Goal: Task Accomplishment & Management: Use online tool/utility

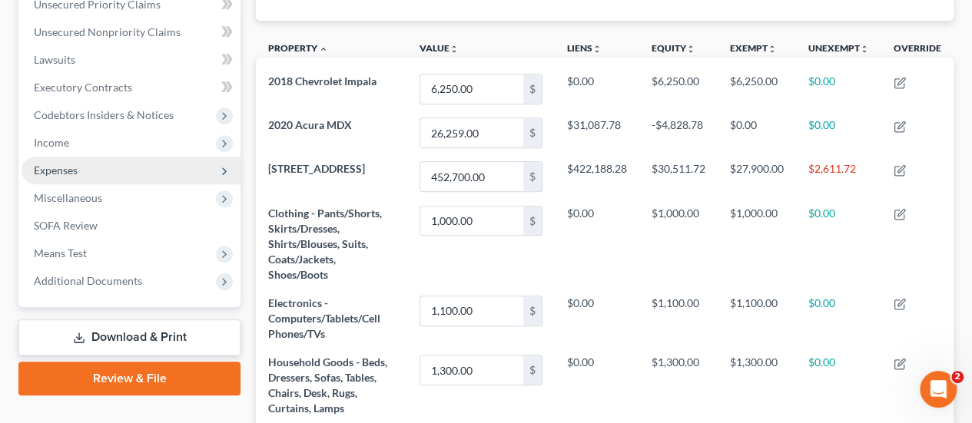
scroll to position [307, 0]
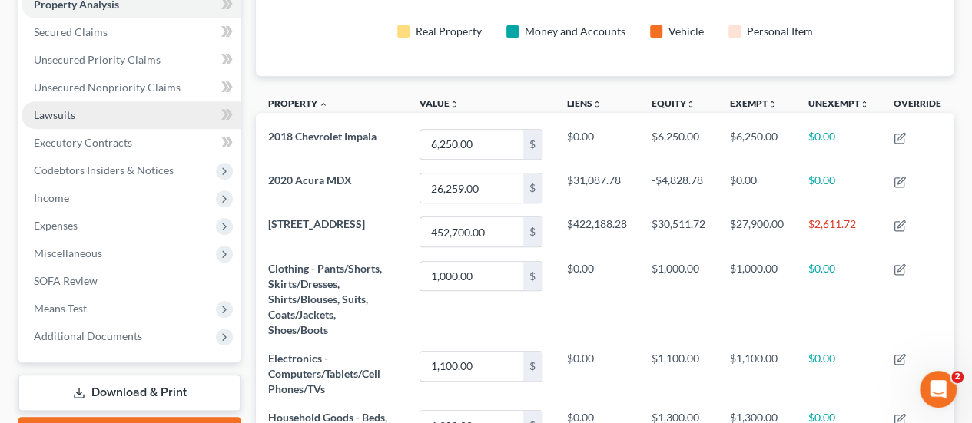
click at [66, 114] on span "Lawsuits" at bounding box center [54, 114] width 41 height 13
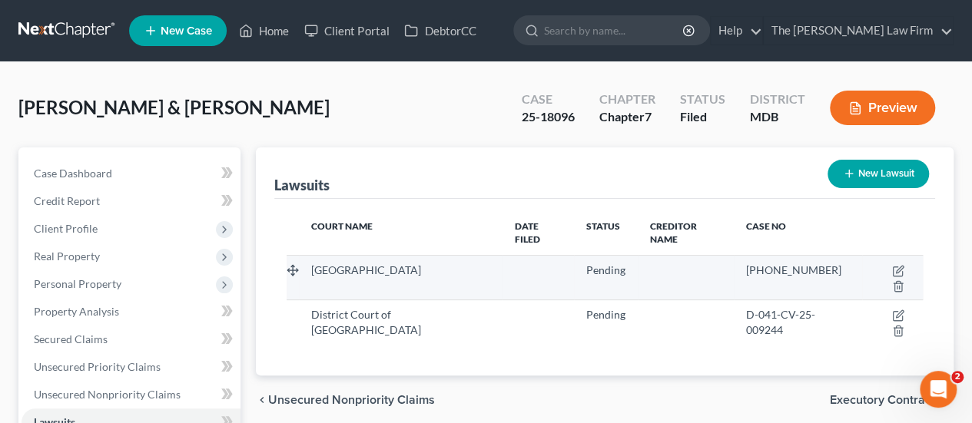
drag, startPoint x: 840, startPoint y: 253, endPoint x: 737, endPoint y: 256, distance: 103.0
click at [746, 263] on div "[PHONE_NUMBER]" at bounding box center [798, 270] width 104 height 15
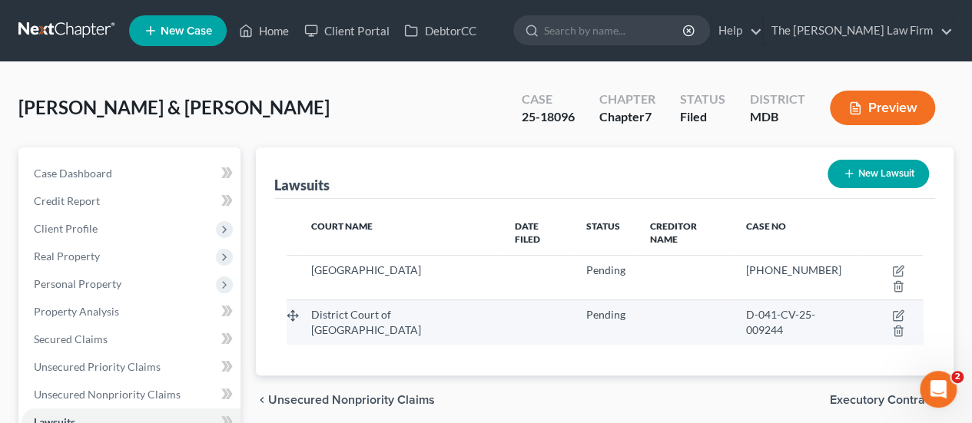
copy span "[PHONE_NUMBER]"
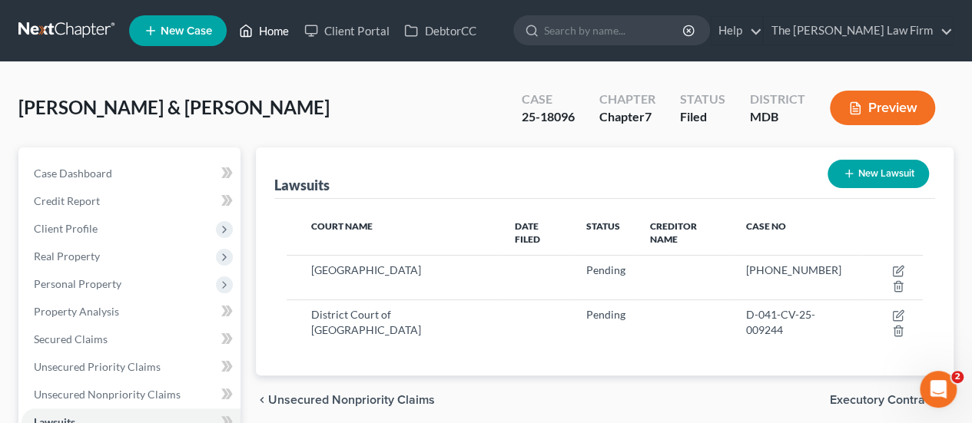
click at [282, 31] on link "Home" at bounding box center [263, 31] width 65 height 28
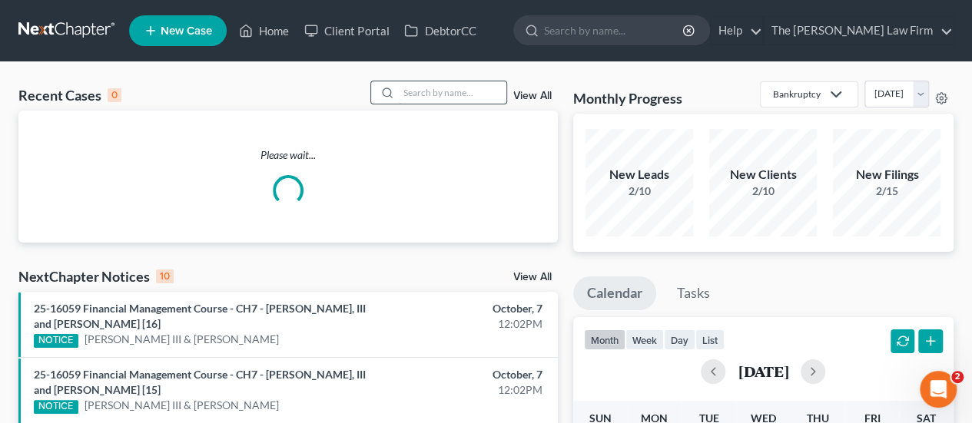
click at [449, 94] on input "search" at bounding box center [453, 92] width 108 height 22
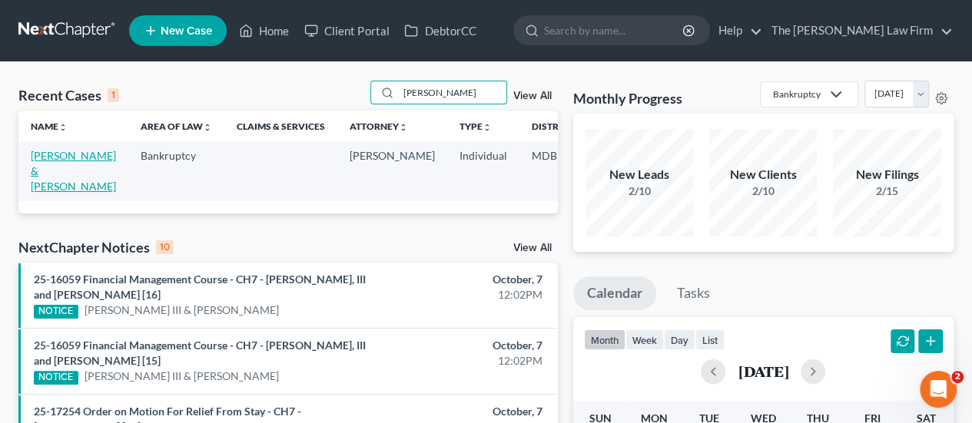
type input "[PERSON_NAME]"
click at [45, 157] on link "[PERSON_NAME] & [PERSON_NAME]" at bounding box center [73, 171] width 85 height 44
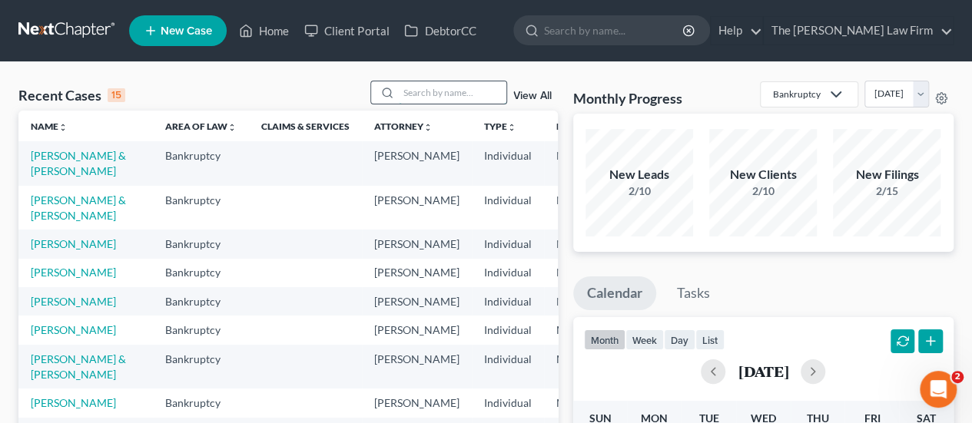
click at [426, 98] on input "search" at bounding box center [453, 92] width 108 height 22
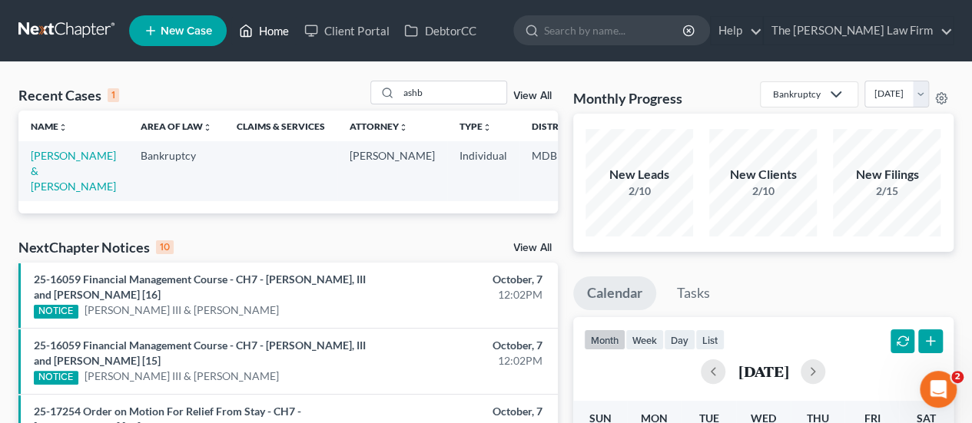
click at [280, 25] on link "Home" at bounding box center [263, 31] width 65 height 28
click at [419, 91] on input "ashb" at bounding box center [453, 92] width 108 height 22
type input "delan"
click at [57, 153] on link "[PERSON_NAME] & [PERSON_NAME]" at bounding box center [73, 171] width 85 height 44
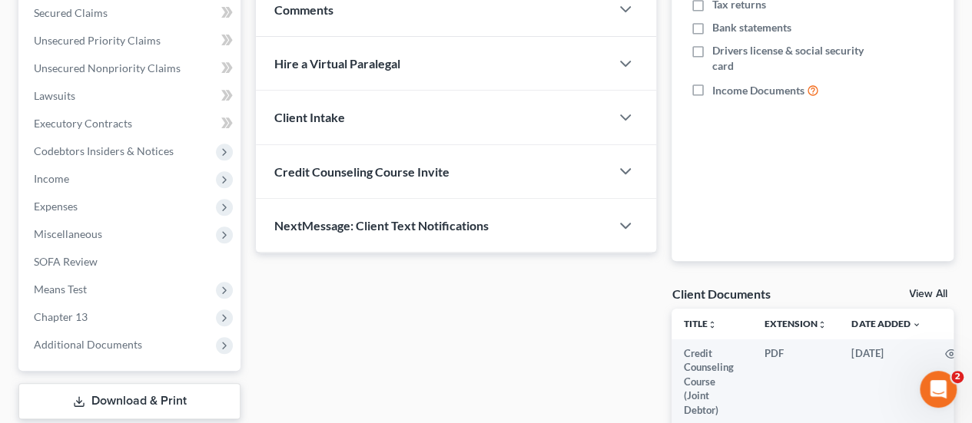
scroll to position [461, 0]
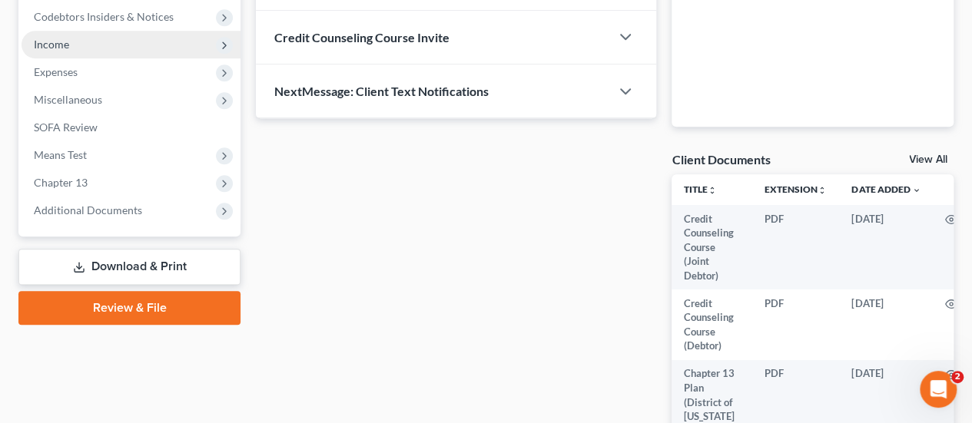
click at [72, 51] on span "Income" at bounding box center [131, 45] width 219 height 28
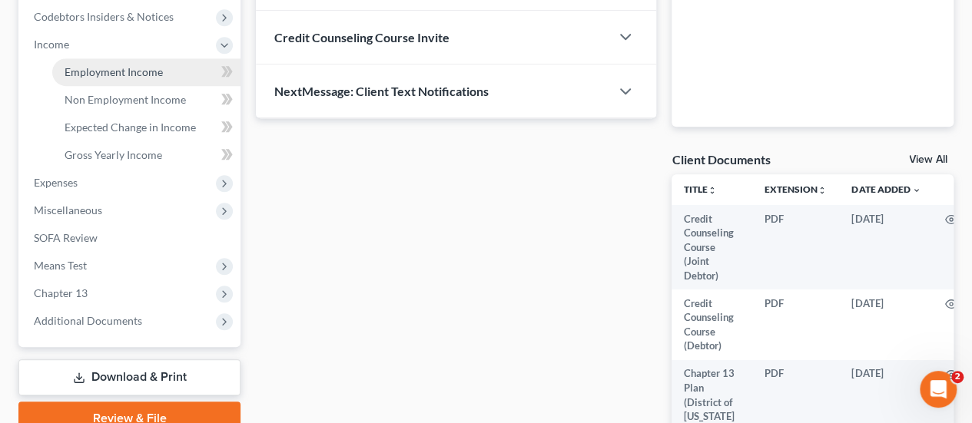
click at [88, 71] on span "Employment Income" at bounding box center [114, 71] width 98 height 13
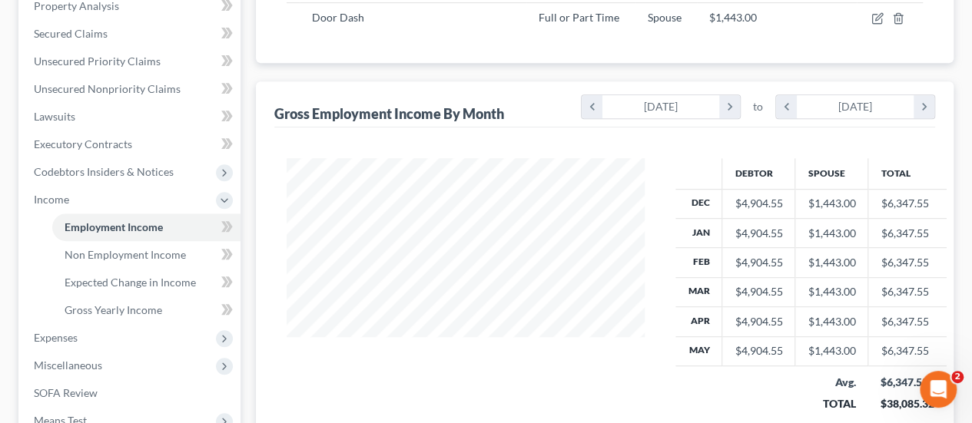
scroll to position [307, 0]
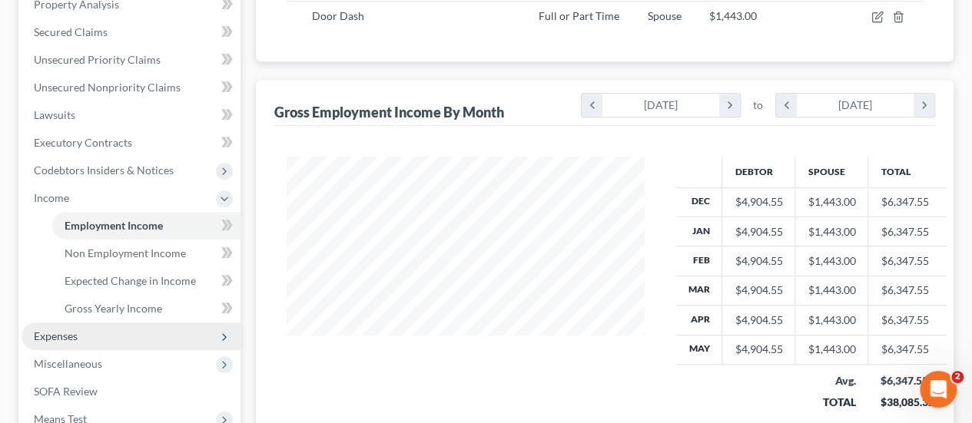
click at [61, 332] on span "Expenses" at bounding box center [56, 336] width 44 height 13
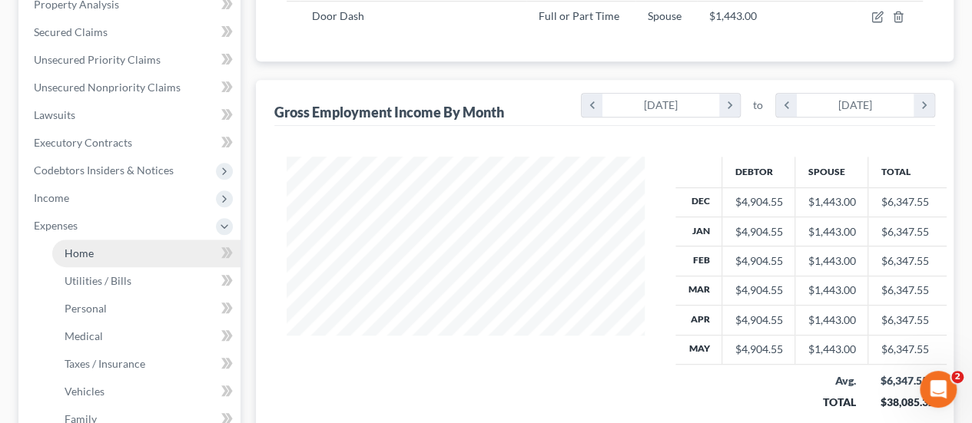
click at [86, 258] on span "Home" at bounding box center [79, 253] width 29 height 13
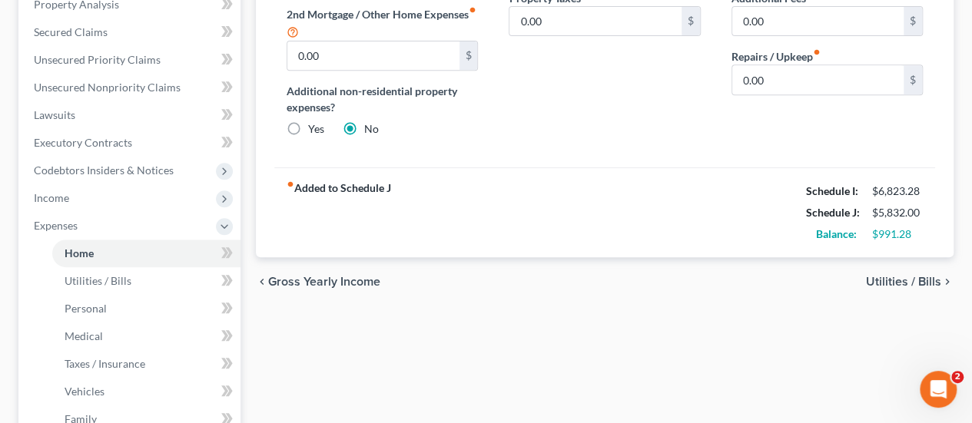
scroll to position [307, 0]
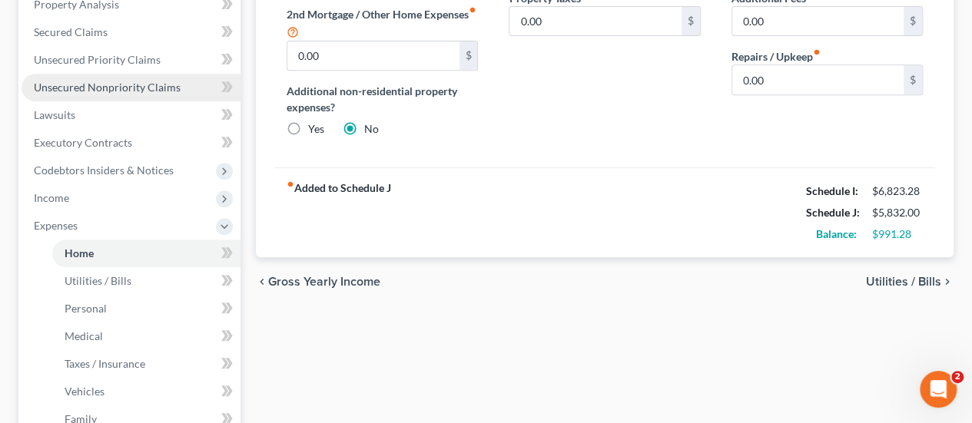
click at [140, 79] on link "Unsecured Nonpriority Claims" at bounding box center [131, 88] width 219 height 28
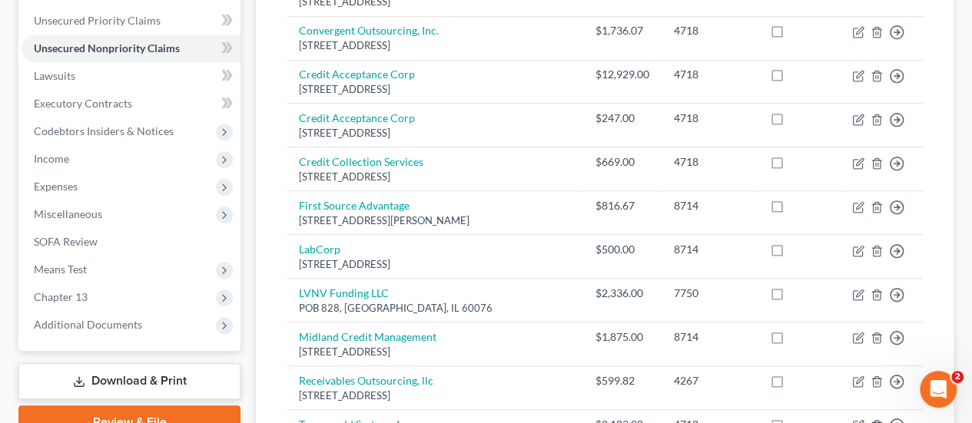
scroll to position [211, 0]
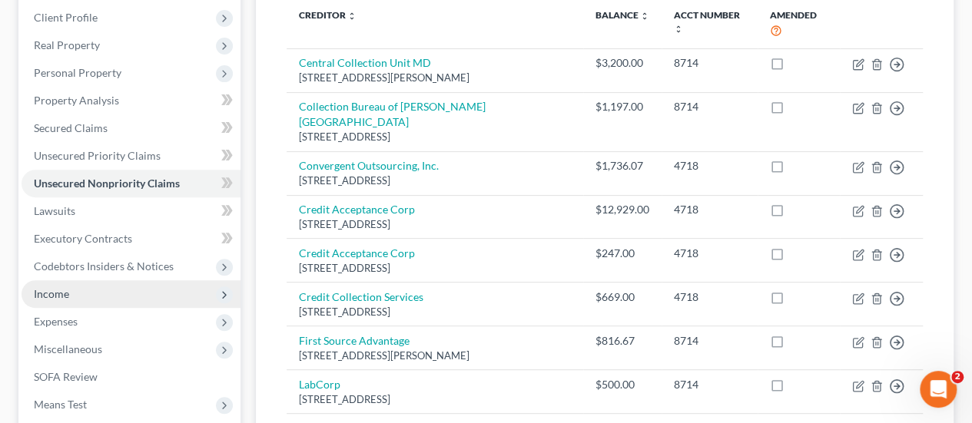
drag, startPoint x: 66, startPoint y: 293, endPoint x: 81, endPoint y: 291, distance: 14.7
click at [66, 293] on span "Income" at bounding box center [51, 293] width 35 height 13
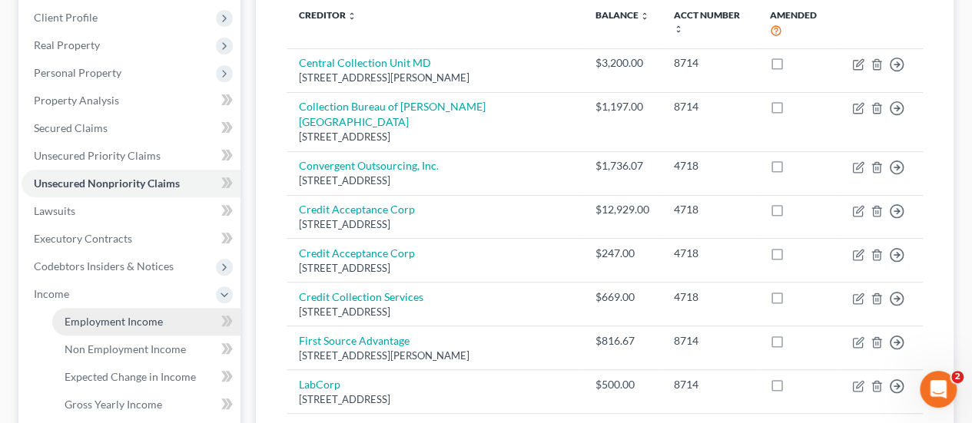
click at [77, 315] on span "Employment Income" at bounding box center [114, 321] width 98 height 13
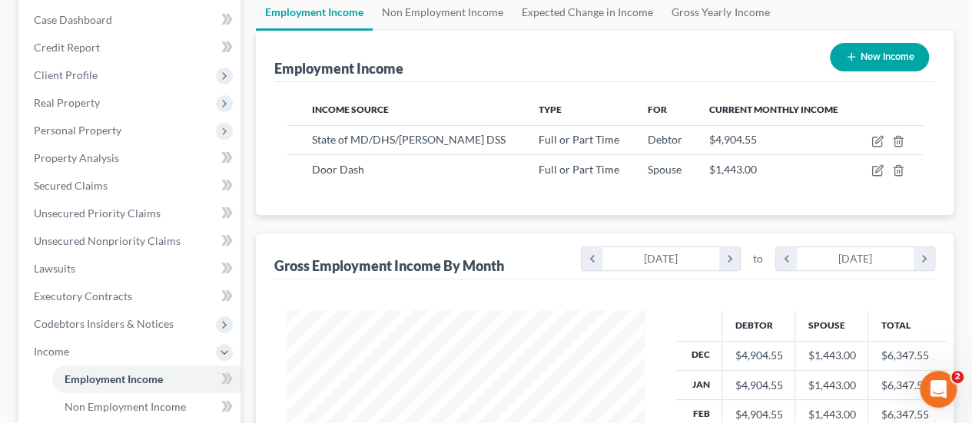
scroll to position [77, 0]
